Goal: Transaction & Acquisition: Download file/media

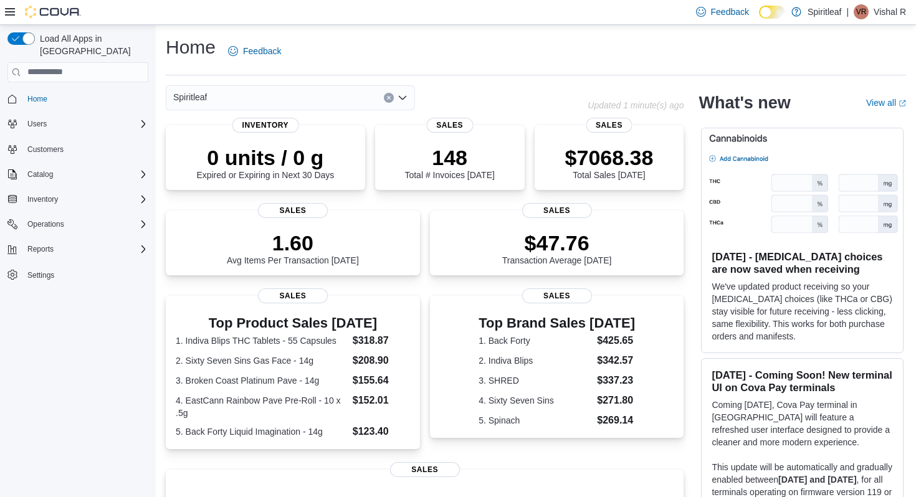
click at [775, 12] on icon at bounding box center [778, 12] width 7 height 7
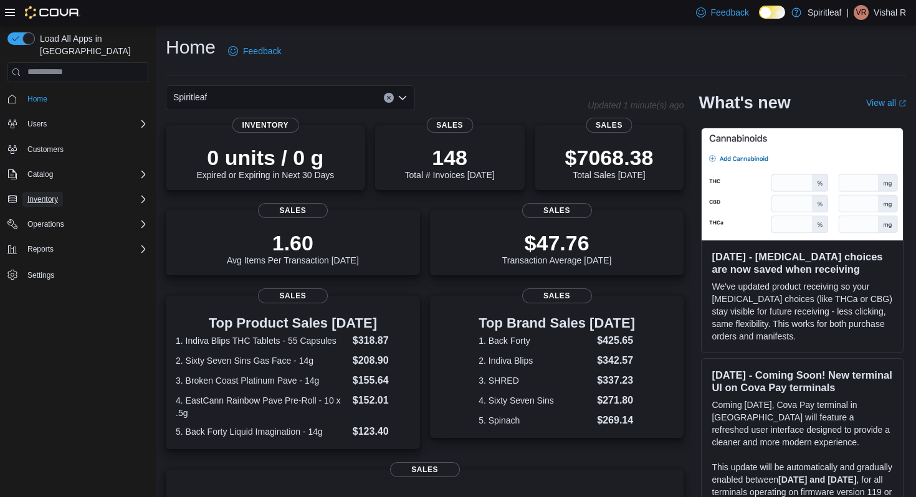
click at [56, 194] on span "Inventory" at bounding box center [42, 199] width 31 height 10
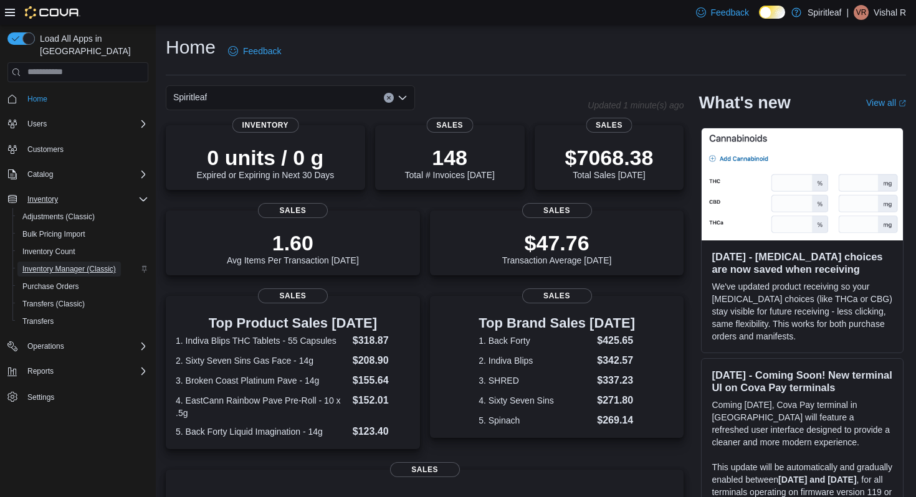
click at [68, 264] on span "Inventory Manager (Classic)" at bounding box center [68, 269] width 93 height 10
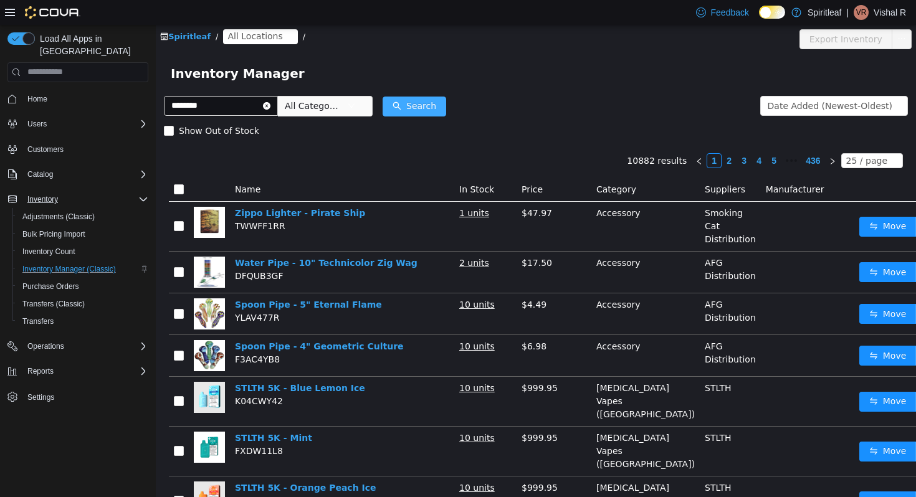
type input "********"
click at [428, 107] on button "Search" at bounding box center [415, 106] width 64 height 20
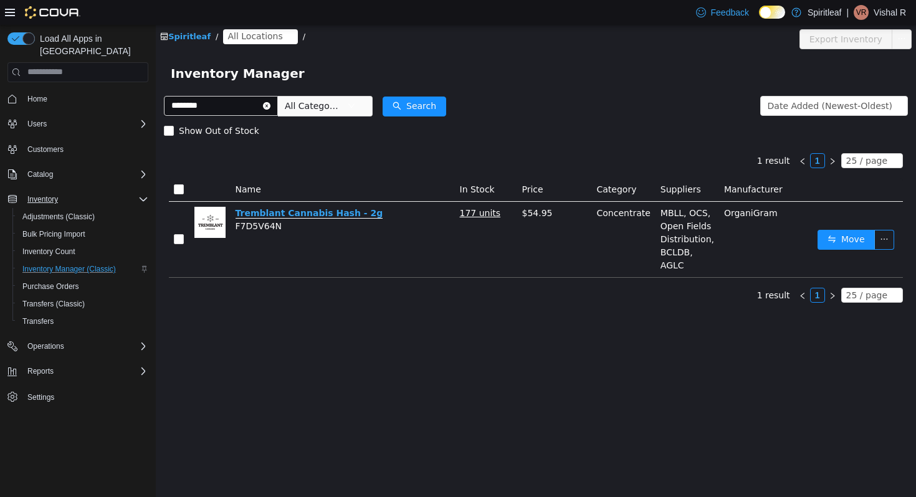
click at [351, 211] on link "Tremblant Cannabis Hash - 2g" at bounding box center [310, 213] width 148 height 11
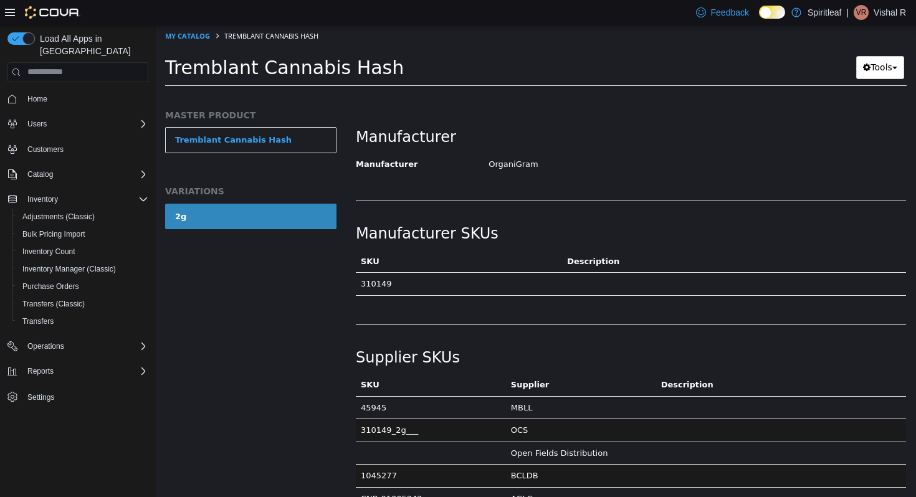
scroll to position [815, 0]
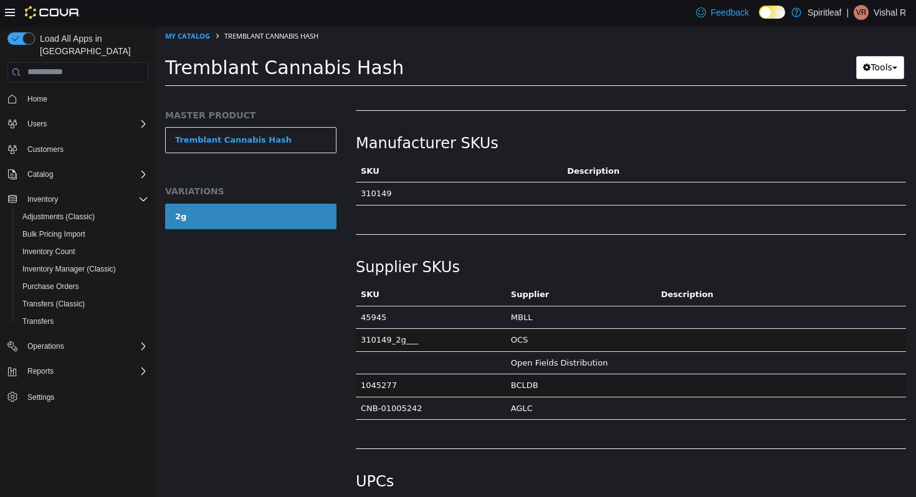
click at [379, 340] on td "310149_2g___" at bounding box center [431, 339] width 150 height 23
copy td "310149_2g___"
click at [54, 367] on span "Reports" at bounding box center [40, 372] width 26 height 10
click at [50, 416] on link "Reports" at bounding box center [35, 423] width 36 height 15
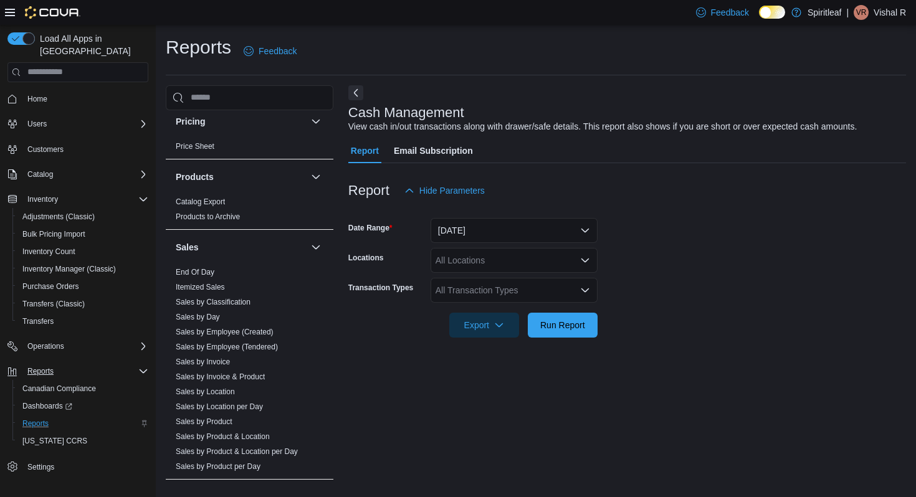
scroll to position [871, 0]
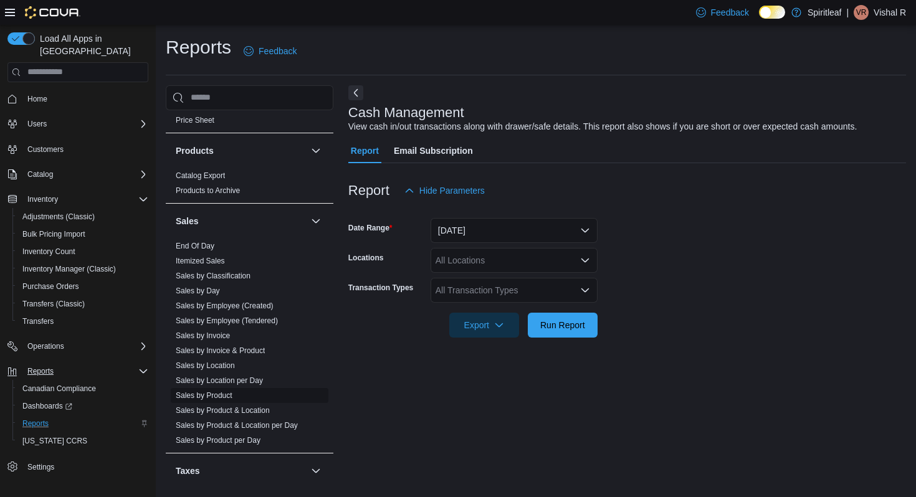
click at [218, 391] on link "Sales by Product" at bounding box center [204, 395] width 57 height 9
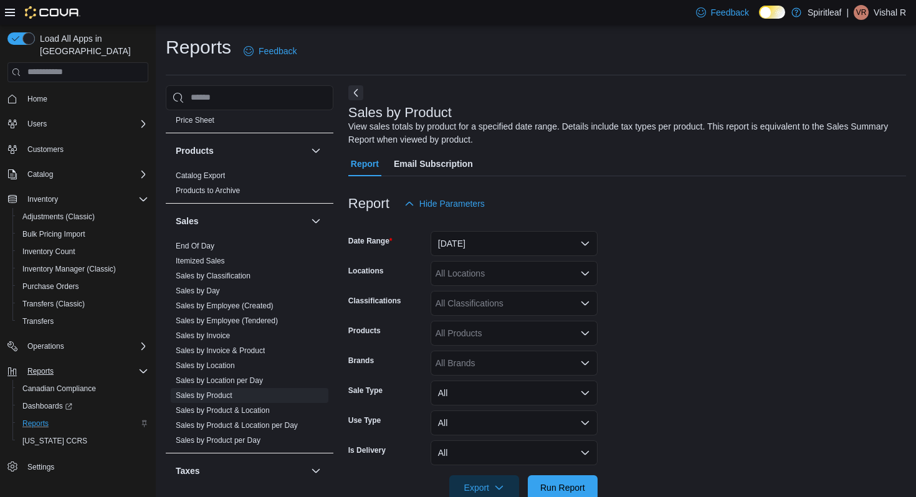
scroll to position [28, 0]
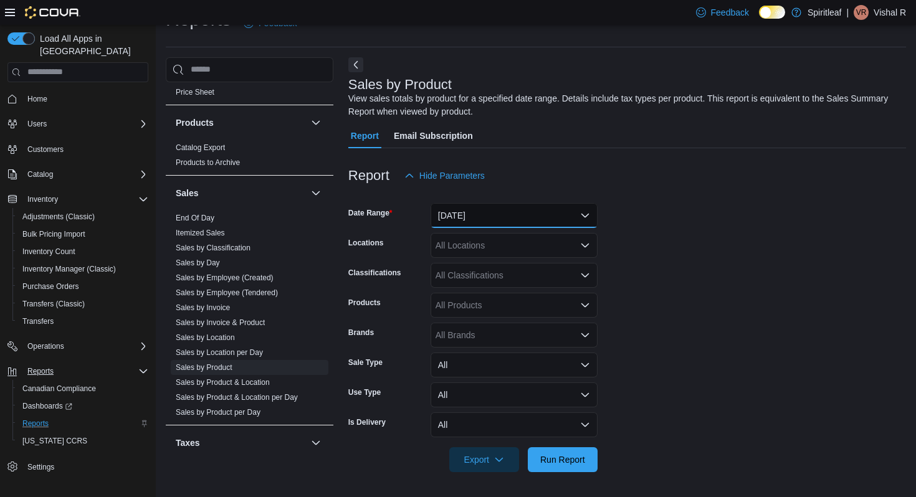
click at [476, 214] on button "Yesterday" at bounding box center [514, 215] width 167 height 25
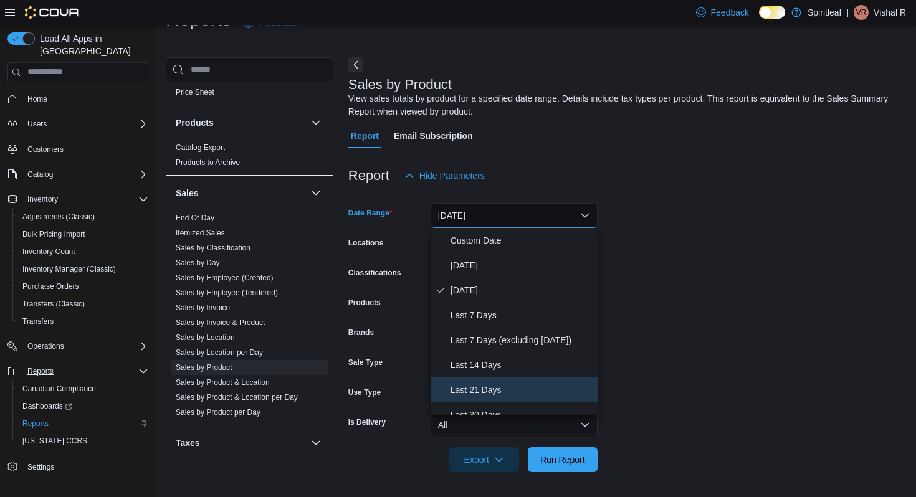
click at [493, 379] on button "Last 21 Days" at bounding box center [514, 390] width 167 height 25
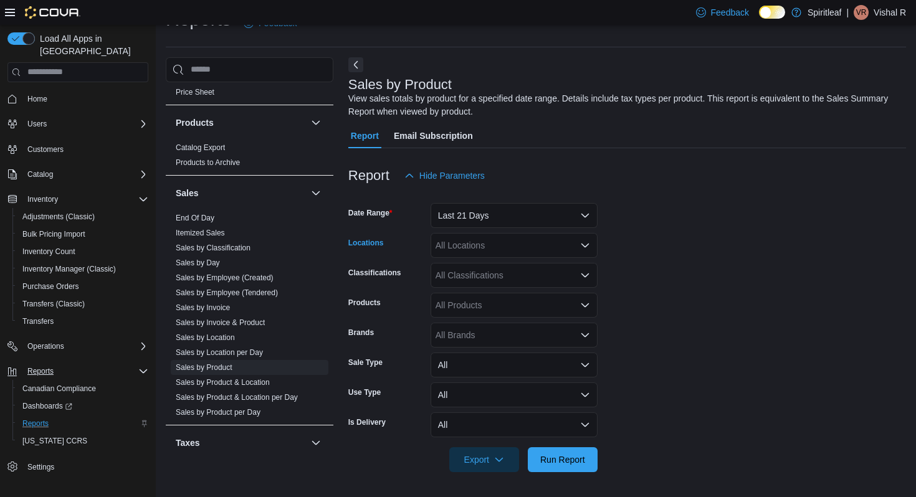
click at [503, 249] on div "All Locations" at bounding box center [514, 245] width 167 height 25
type input "***"
click at [502, 269] on span "570 - Spiritleaf Taunton Rd E (Oshawa)" at bounding box center [519, 267] width 86 height 12
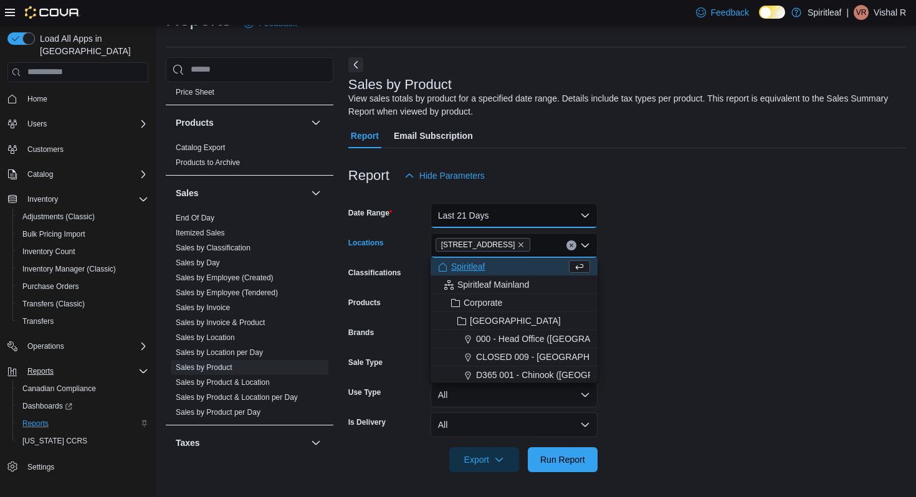
click at [502, 221] on button "Last 21 Days" at bounding box center [514, 215] width 167 height 25
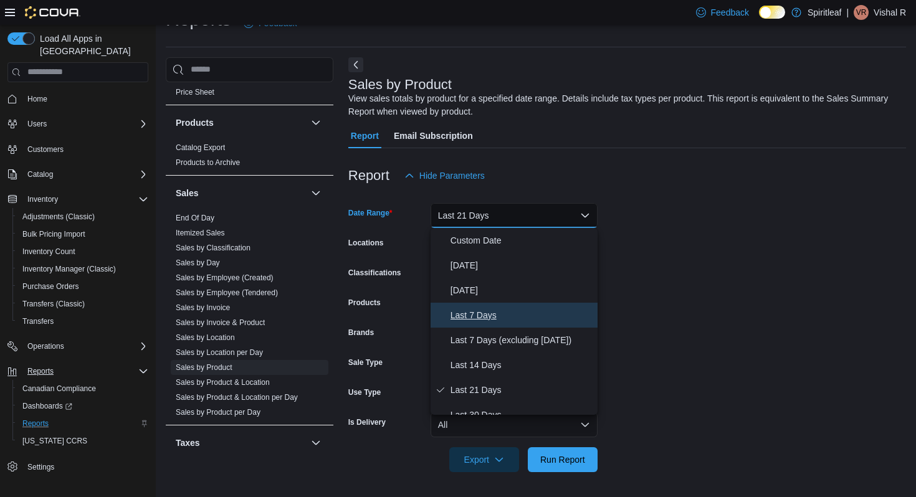
click at [491, 319] on span "Last 7 Days" at bounding box center [522, 315] width 142 height 15
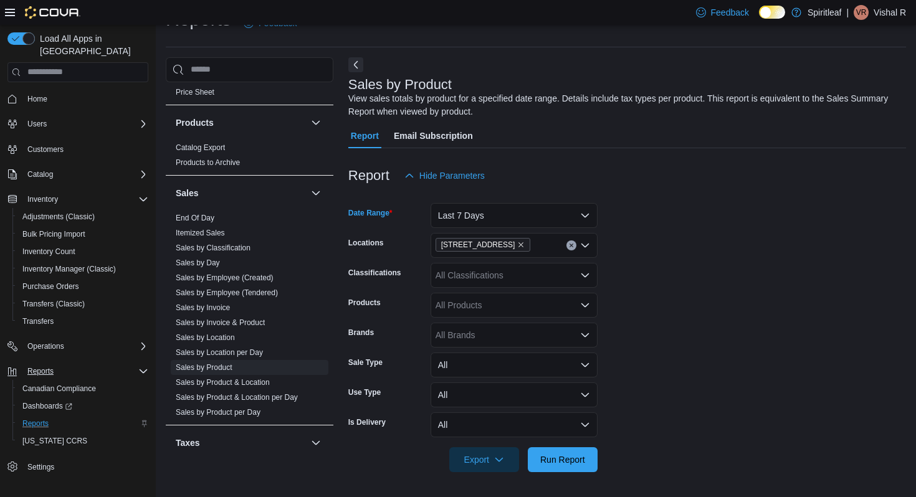
click at [667, 196] on div at bounding box center [627, 195] width 558 height 15
click at [489, 304] on div "All Products" at bounding box center [514, 305] width 167 height 25
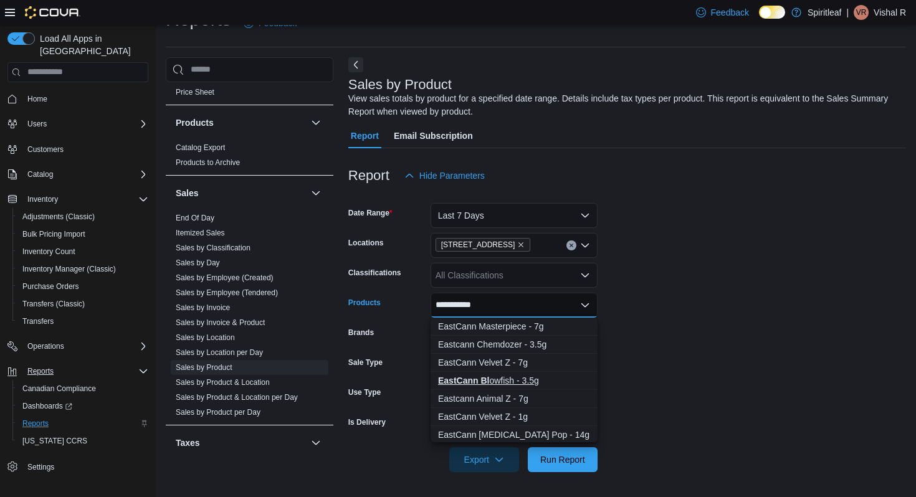
type input "**********"
click at [517, 381] on div "EastCann Bl owfish - 3.5g" at bounding box center [514, 381] width 152 height 12
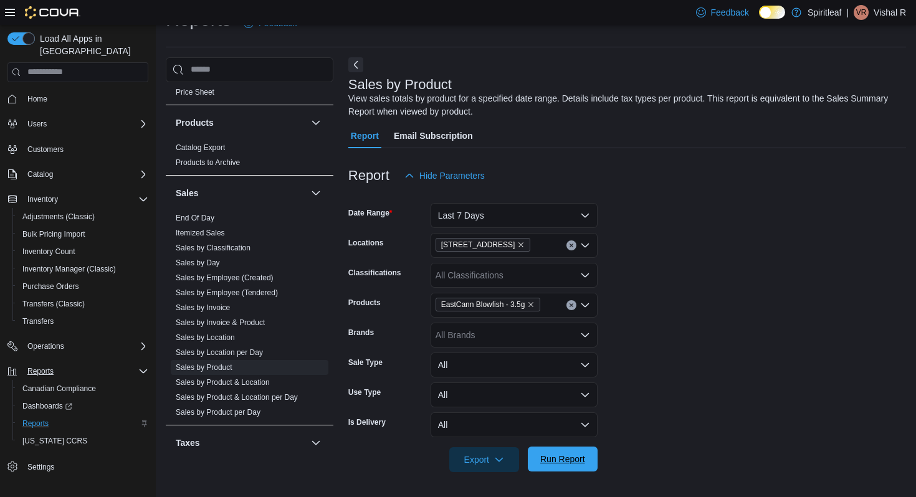
click at [561, 453] on span "Run Report" at bounding box center [562, 459] width 55 height 25
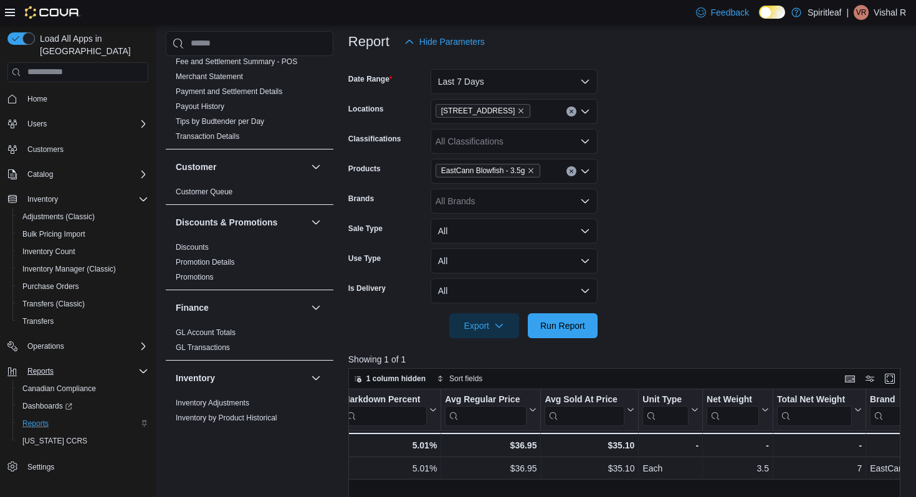
scroll to position [439, 0]
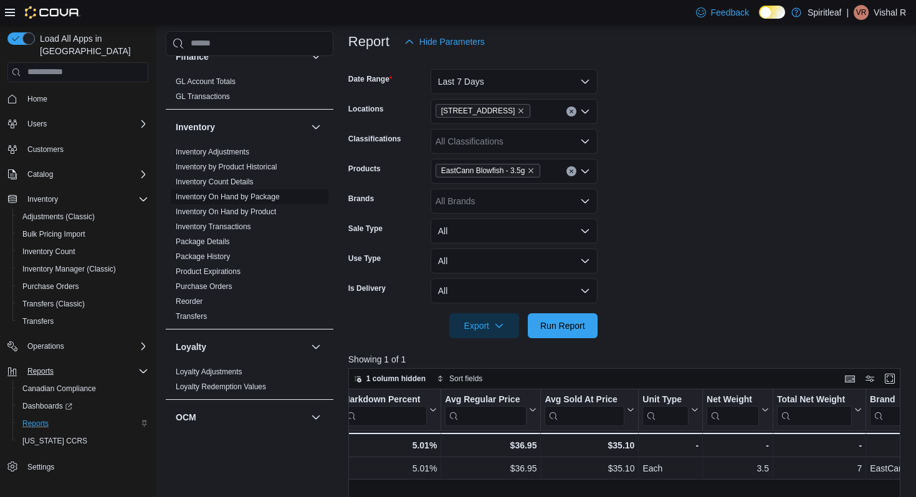
click at [239, 193] on link "Inventory On Hand by Package" at bounding box center [228, 197] width 104 height 9
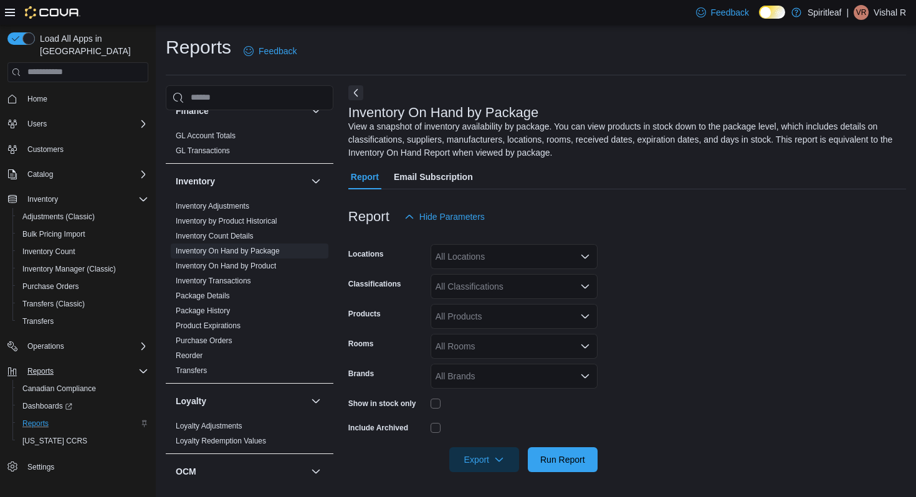
click at [474, 256] on div "All Locations" at bounding box center [514, 256] width 167 height 25
type input "***"
click at [519, 261] on div "***" at bounding box center [514, 256] width 167 height 25
click at [518, 274] on span "570 - Spiritleaf Taunton Rd E (Oshawa)" at bounding box center [519, 278] width 86 height 12
click at [678, 270] on form "Locations 570 - Spiritleaf Taunton Rd E (Oshawa) Classifications All Classifica…" at bounding box center [627, 350] width 558 height 243
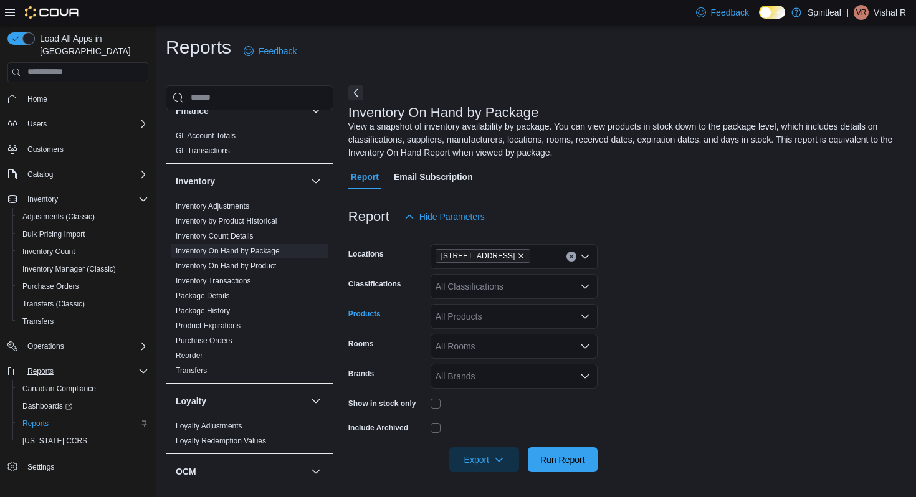
click at [454, 315] on div "All Products" at bounding box center [514, 316] width 167 height 25
paste input "**********"
type input "**********"
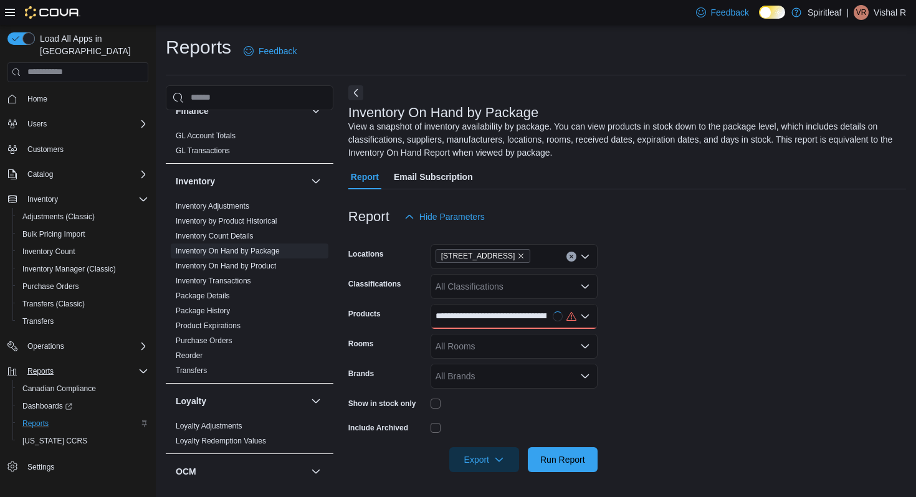
click at [687, 291] on form "Locations 570 - Spiritleaf Taunton Rd E (Oshawa) Classifications All Classifica…" at bounding box center [627, 350] width 558 height 243
click at [514, 324] on div at bounding box center [514, 316] width 167 height 25
click at [668, 323] on form "Locations 570 - Spiritleaf Taunton Rd E (Oshawa) Classifications All Classifica…" at bounding box center [627, 350] width 558 height 243
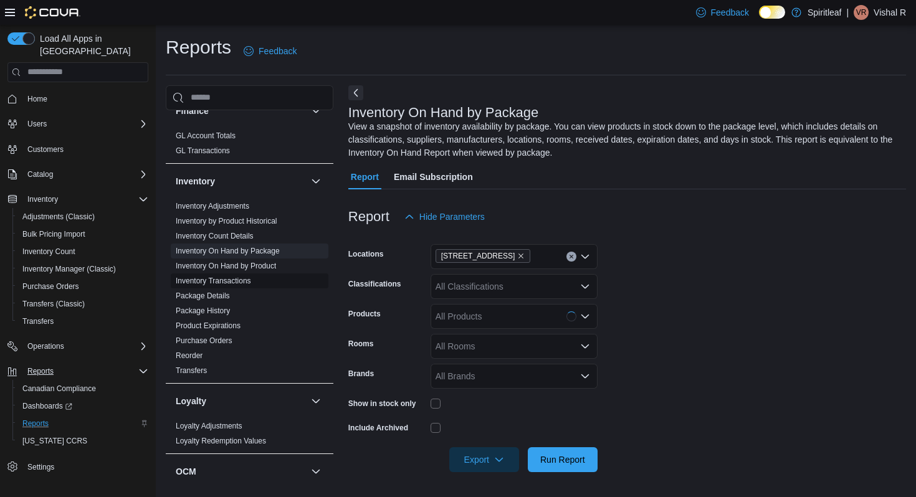
scroll to position [447, 0]
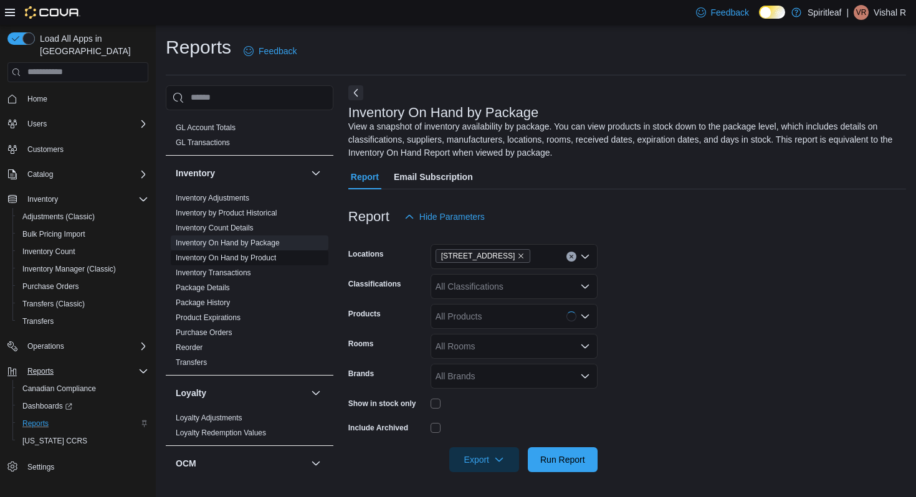
click at [237, 254] on link "Inventory On Hand by Product" at bounding box center [226, 258] width 100 height 9
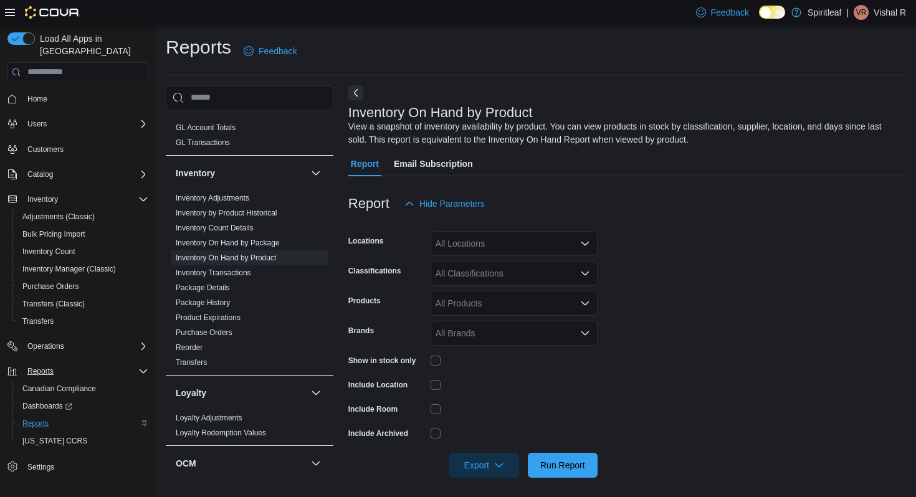
scroll to position [6, 0]
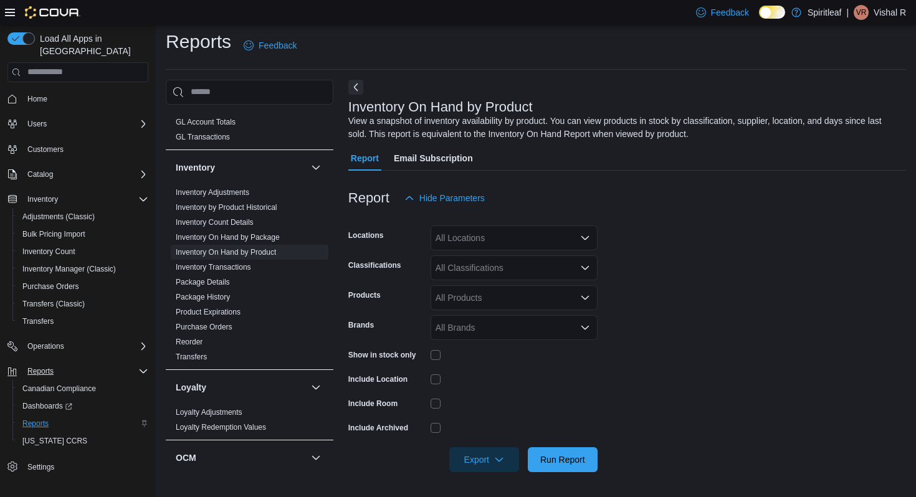
click at [518, 237] on div "All Locations" at bounding box center [514, 238] width 167 height 25
type input "***"
click at [515, 264] on span "570 - Spiritleaf Taunton Rd E (Oshawa)" at bounding box center [519, 259] width 86 height 12
click at [617, 200] on div "Report Hide Parameters" at bounding box center [627, 198] width 558 height 25
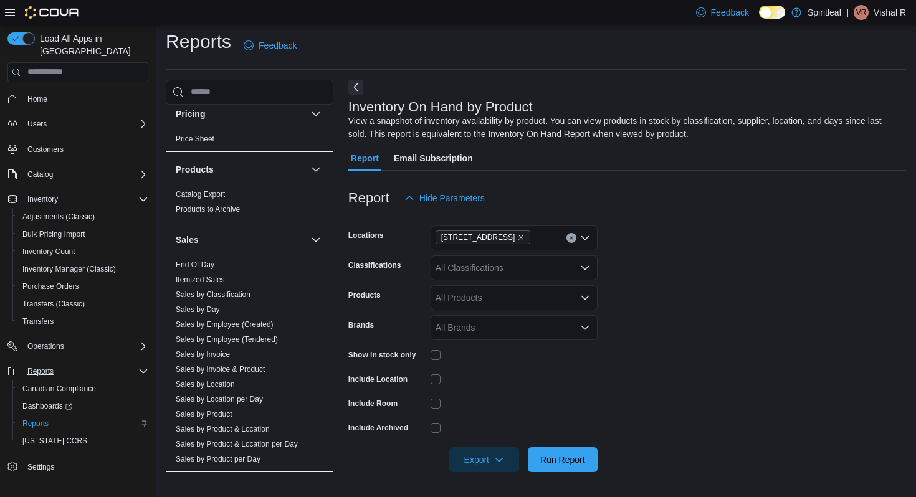
scroll to position [863, 0]
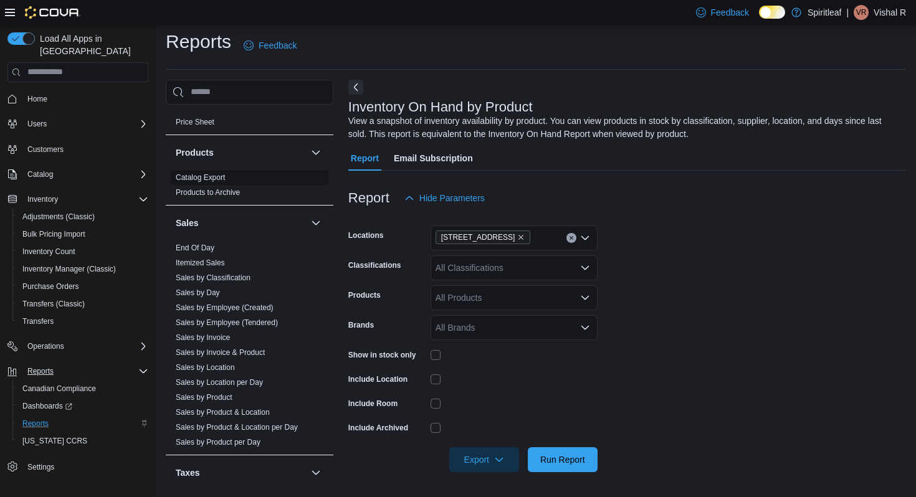
click at [209, 173] on link "Catalog Export" at bounding box center [200, 177] width 49 height 9
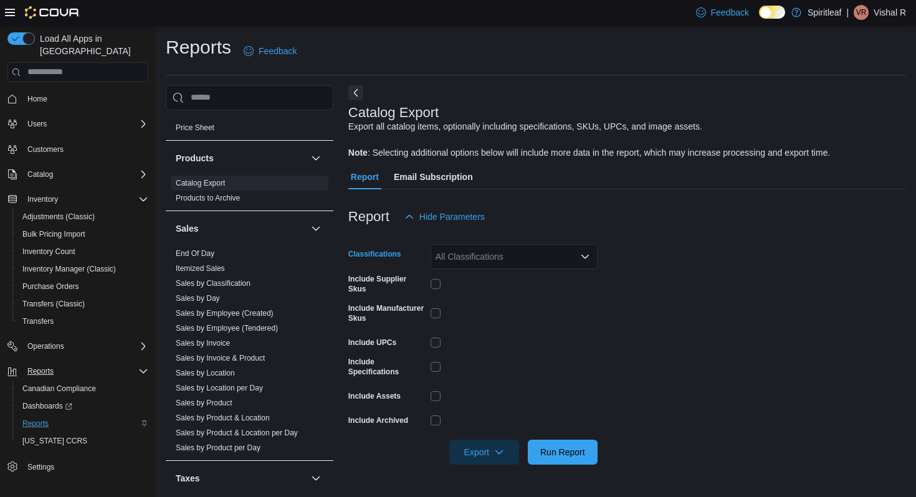
click at [514, 254] on div "All Classifications" at bounding box center [514, 256] width 167 height 25
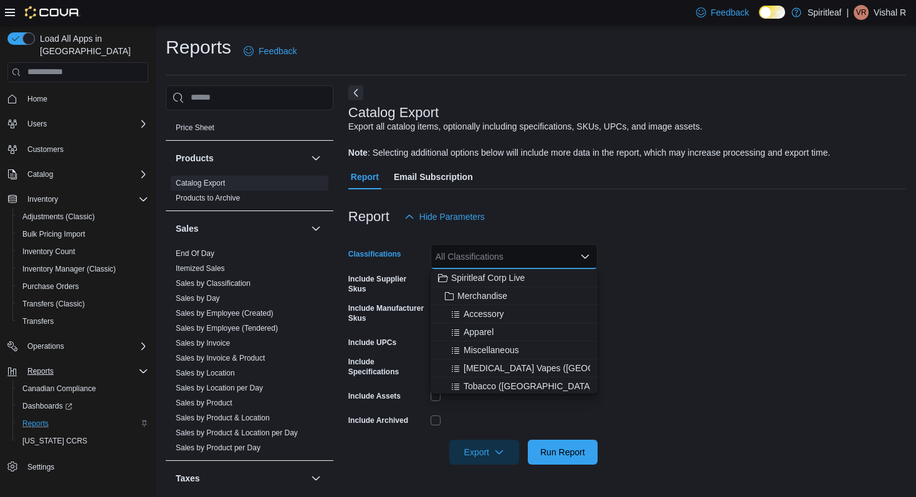
click at [682, 211] on div "Report Hide Parameters" at bounding box center [627, 216] width 558 height 25
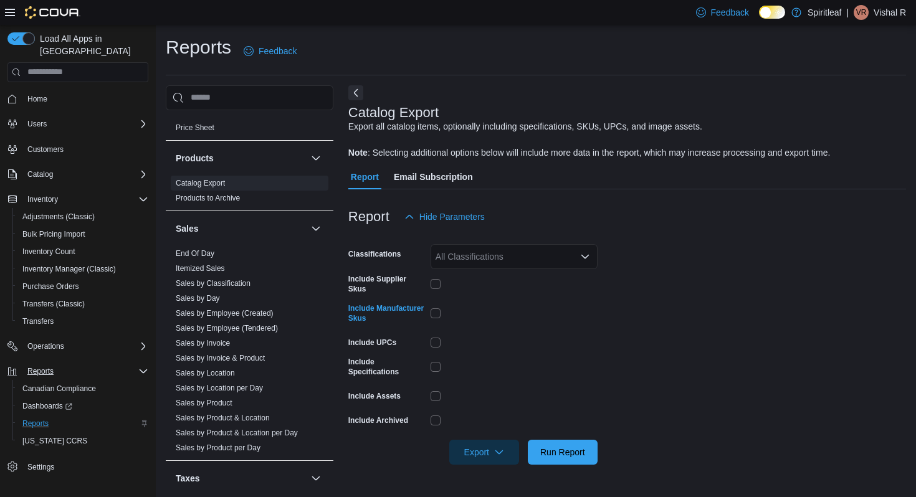
click at [494, 256] on div "All Classifications" at bounding box center [514, 256] width 167 height 25
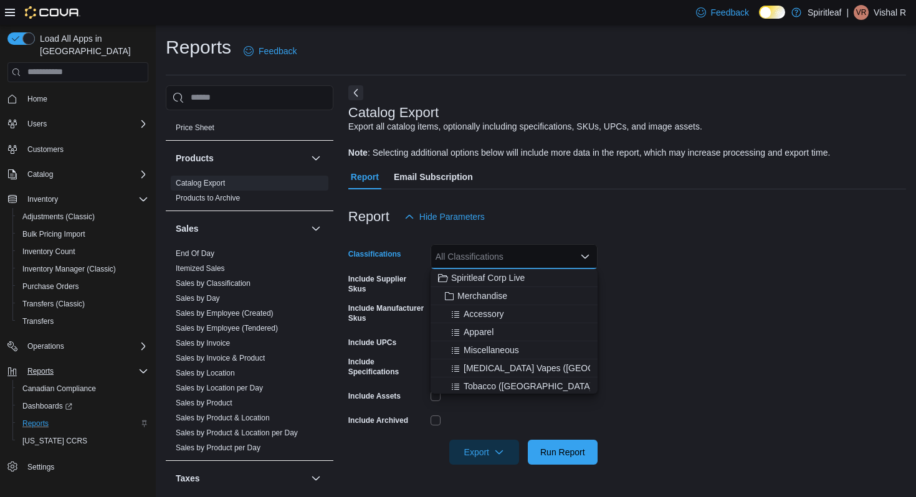
click at [640, 257] on form "Classifications All Classifications Combo box. Selected. Combo box input. All C…" at bounding box center [627, 347] width 558 height 236
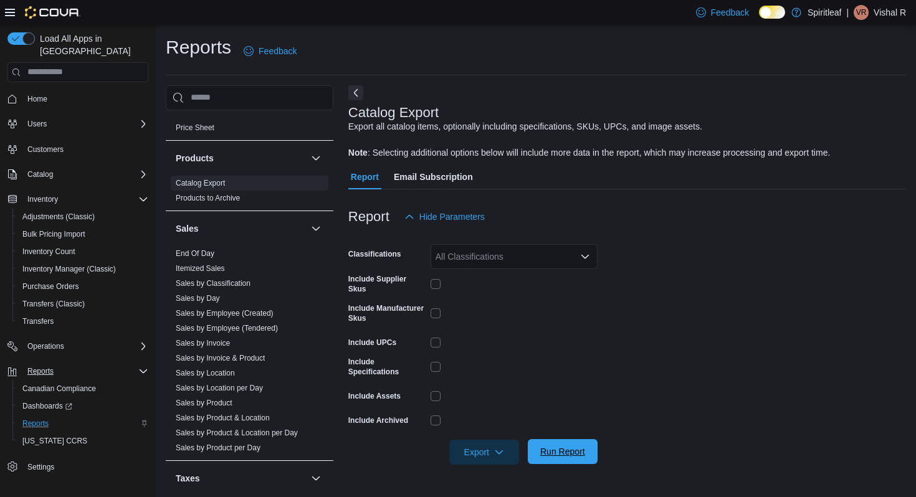
click at [563, 448] on span "Run Report" at bounding box center [562, 452] width 45 height 12
click at [480, 446] on span "Export" at bounding box center [484, 451] width 55 height 25
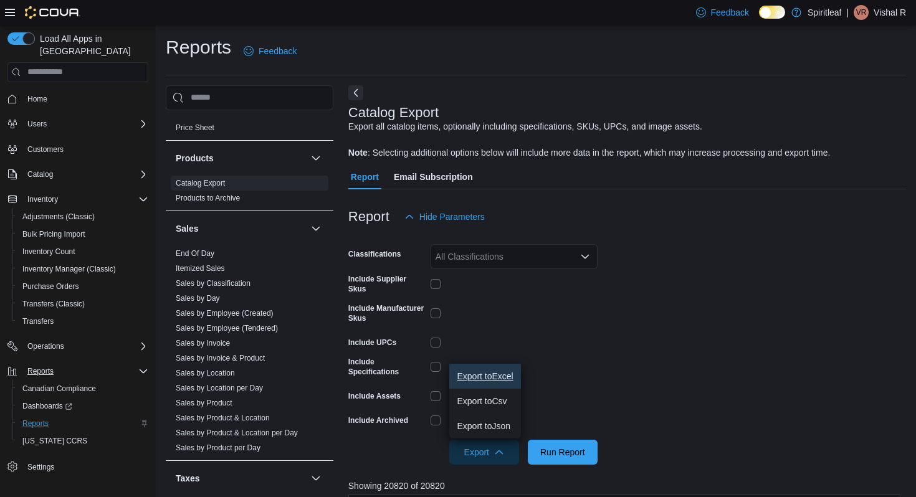
click at [501, 370] on button "Export to Excel" at bounding box center [484, 376] width 71 height 25
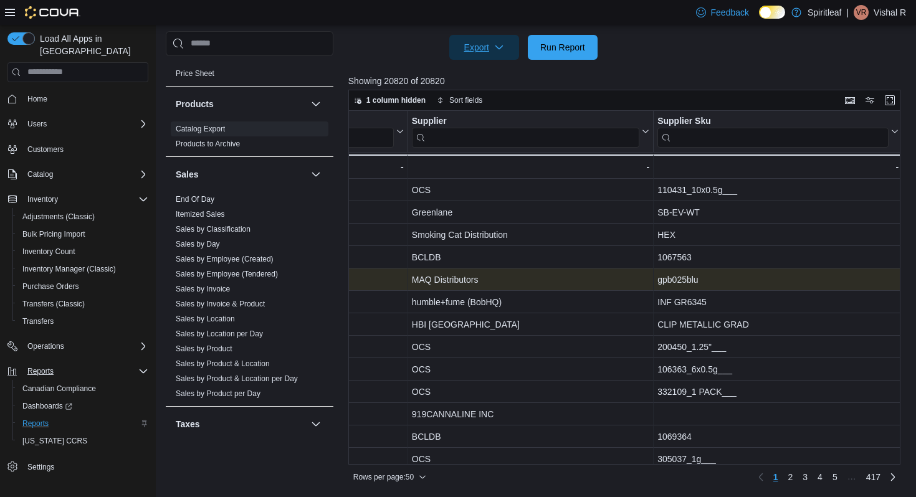
scroll to position [401, 0]
